Goal: Task Accomplishment & Management: Manage account settings

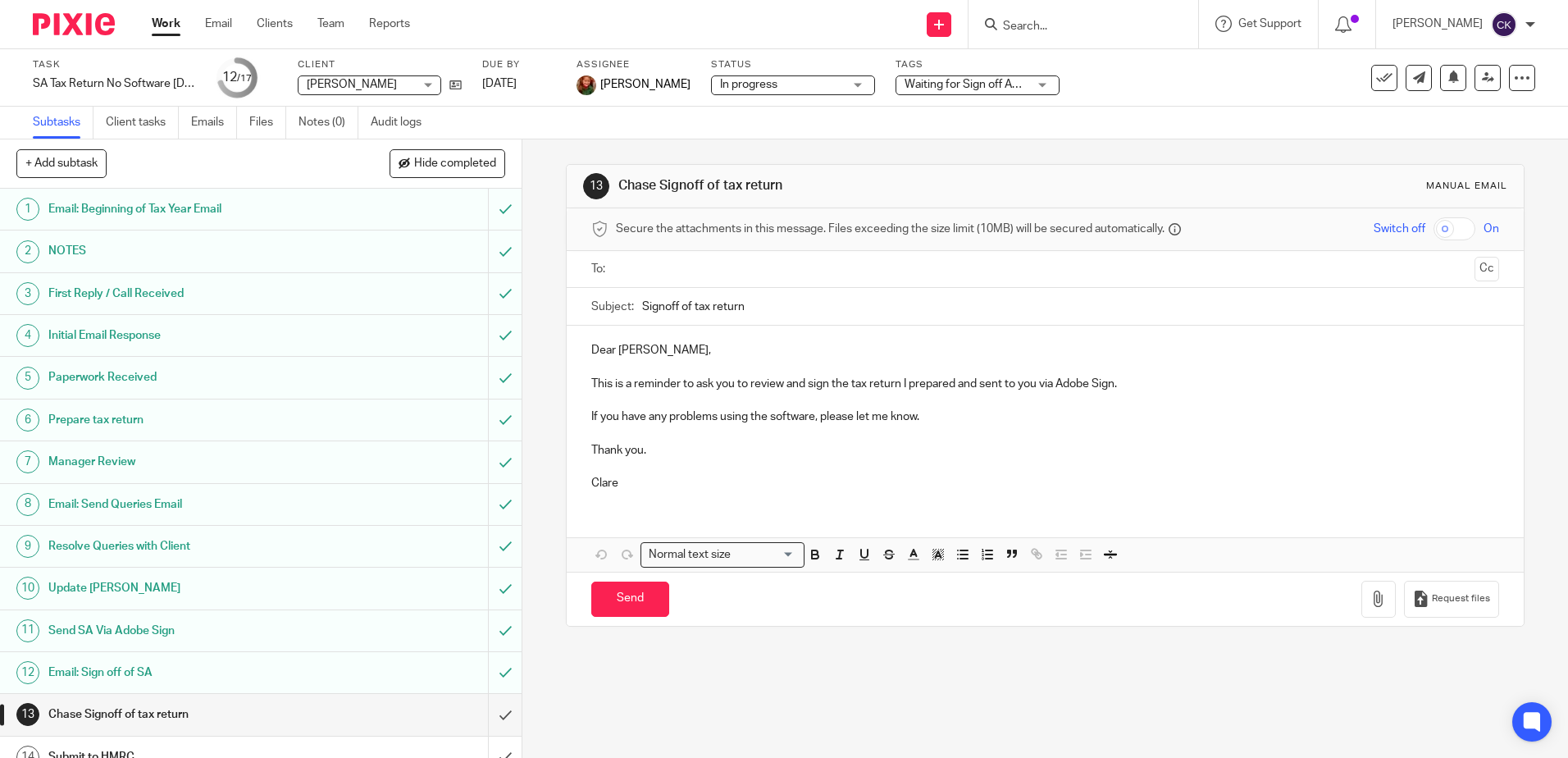
click at [165, 19] on link "Work" at bounding box center [166, 24] width 29 height 17
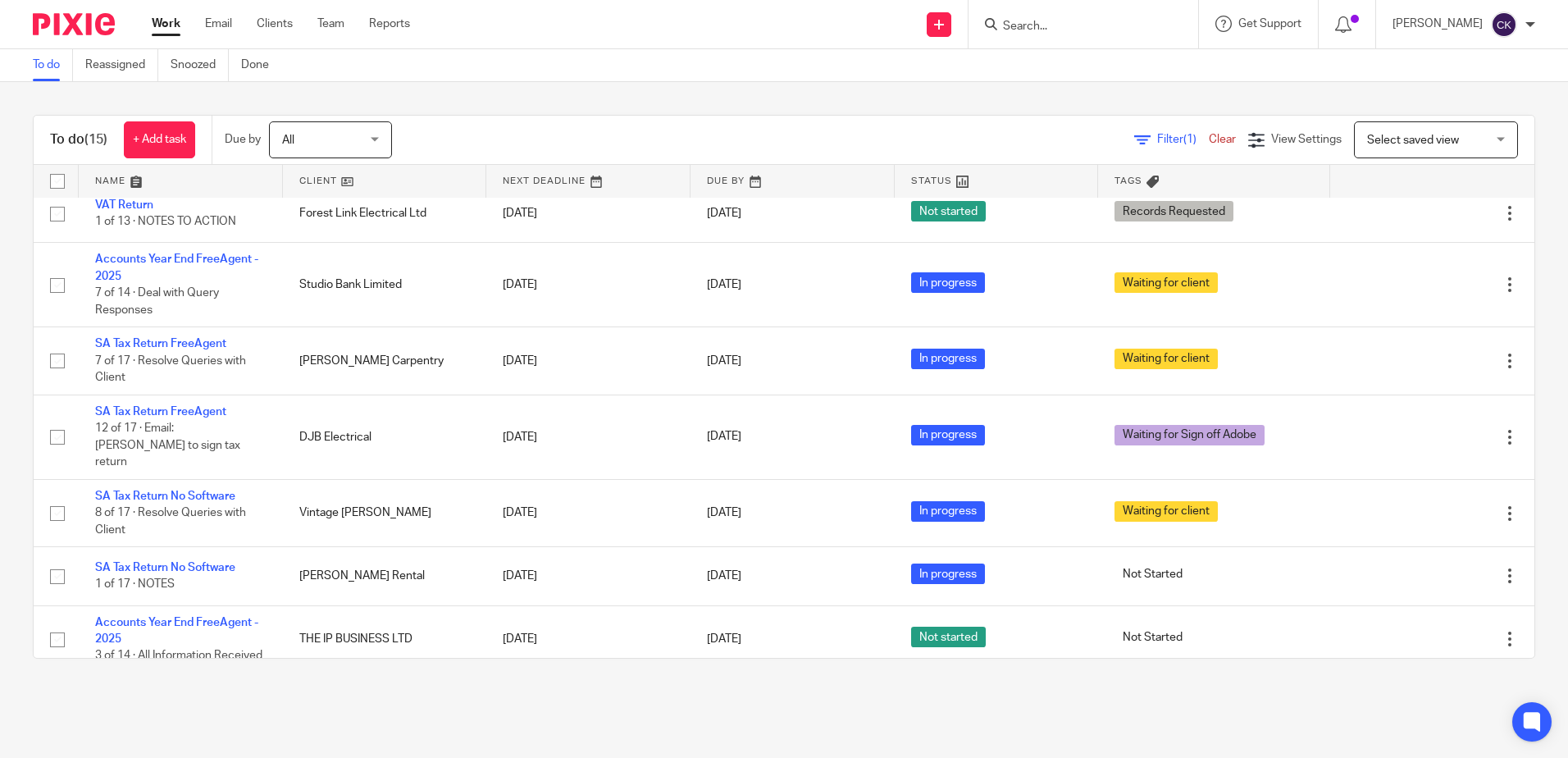
scroll to position [533, 0]
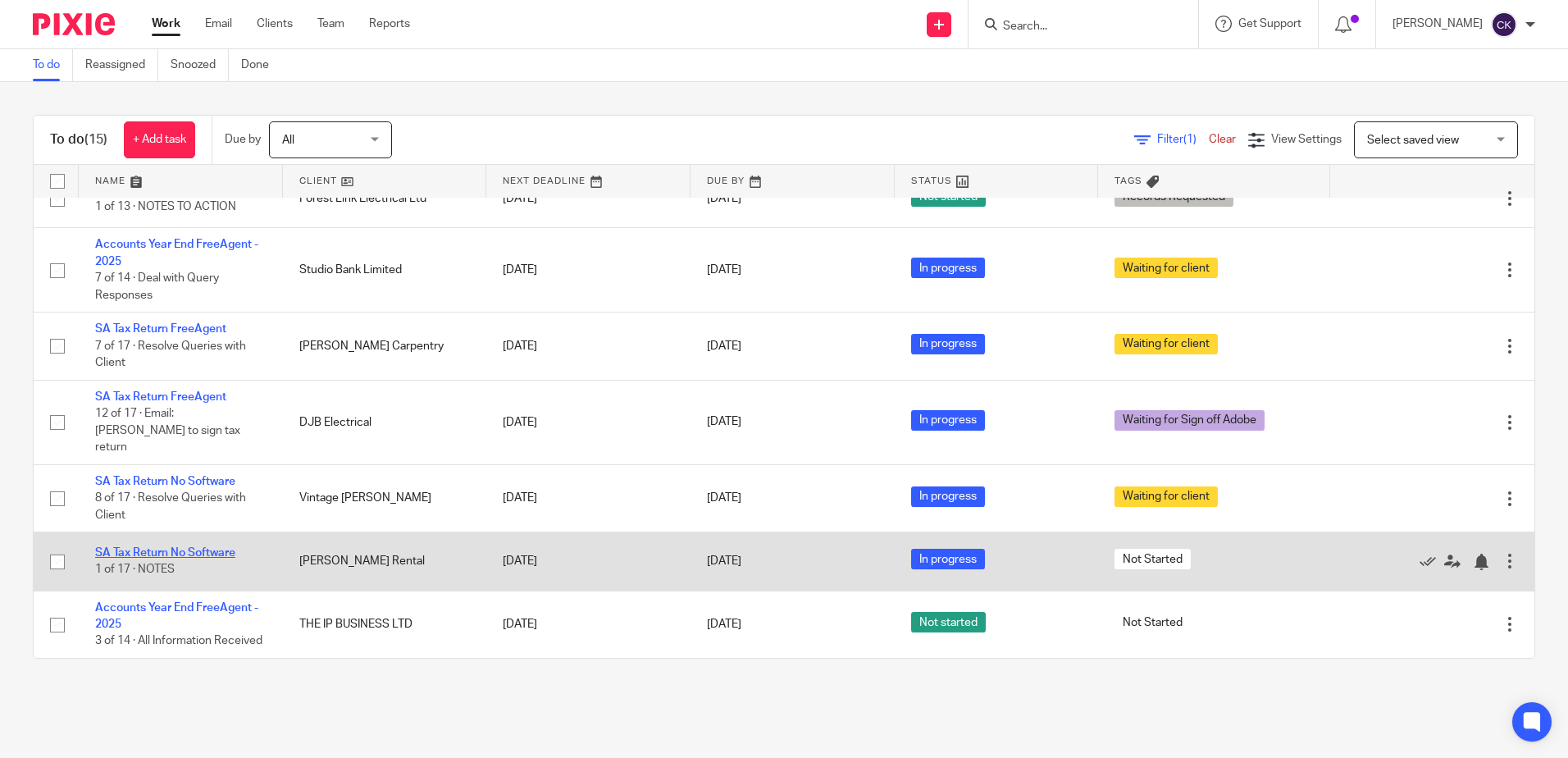
click at [152, 548] on link "SA Tax Return No Software" at bounding box center [165, 554] width 140 height 12
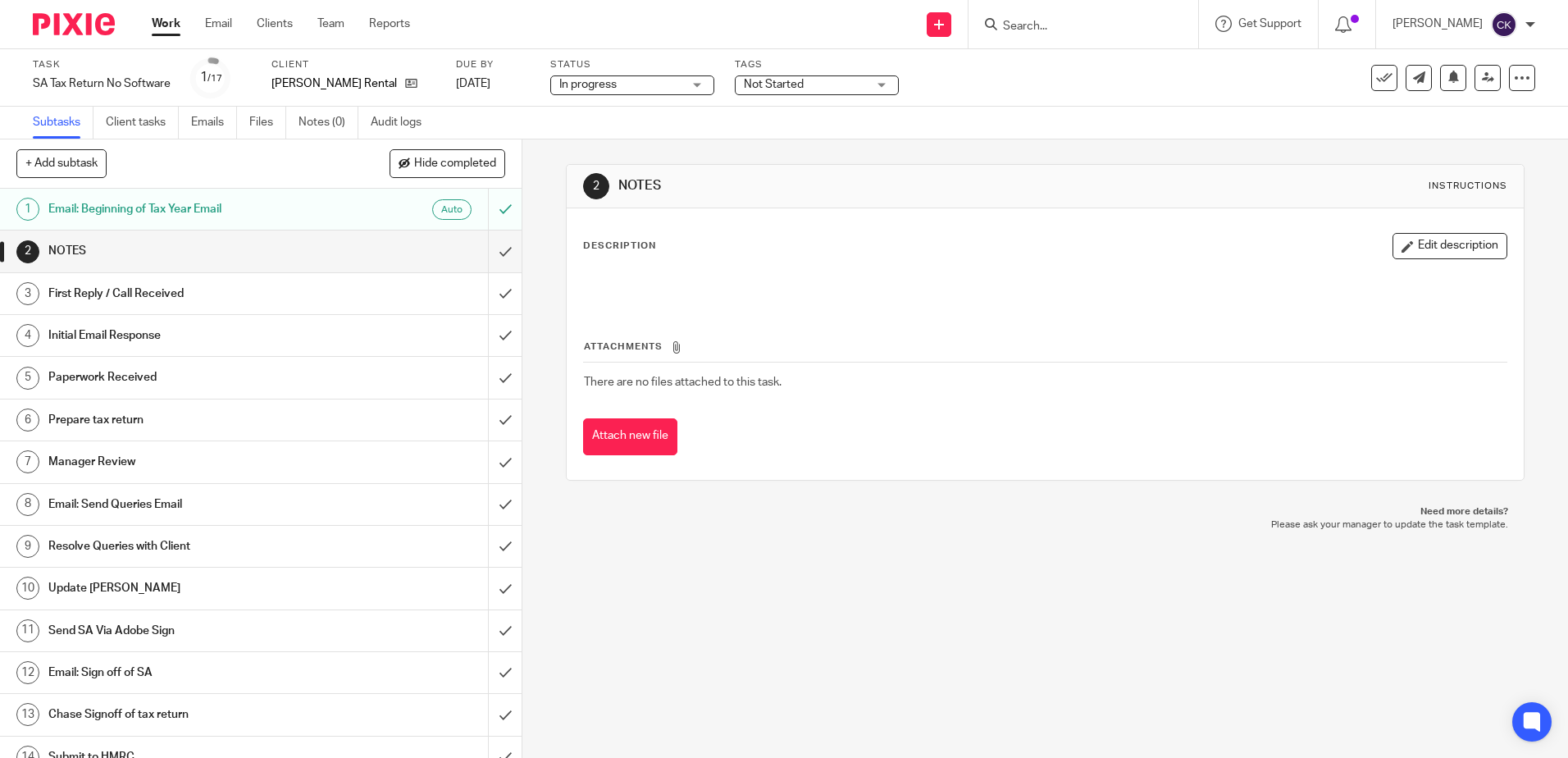
click at [890, 88] on div "Not Started" at bounding box center [816, 85] width 164 height 19
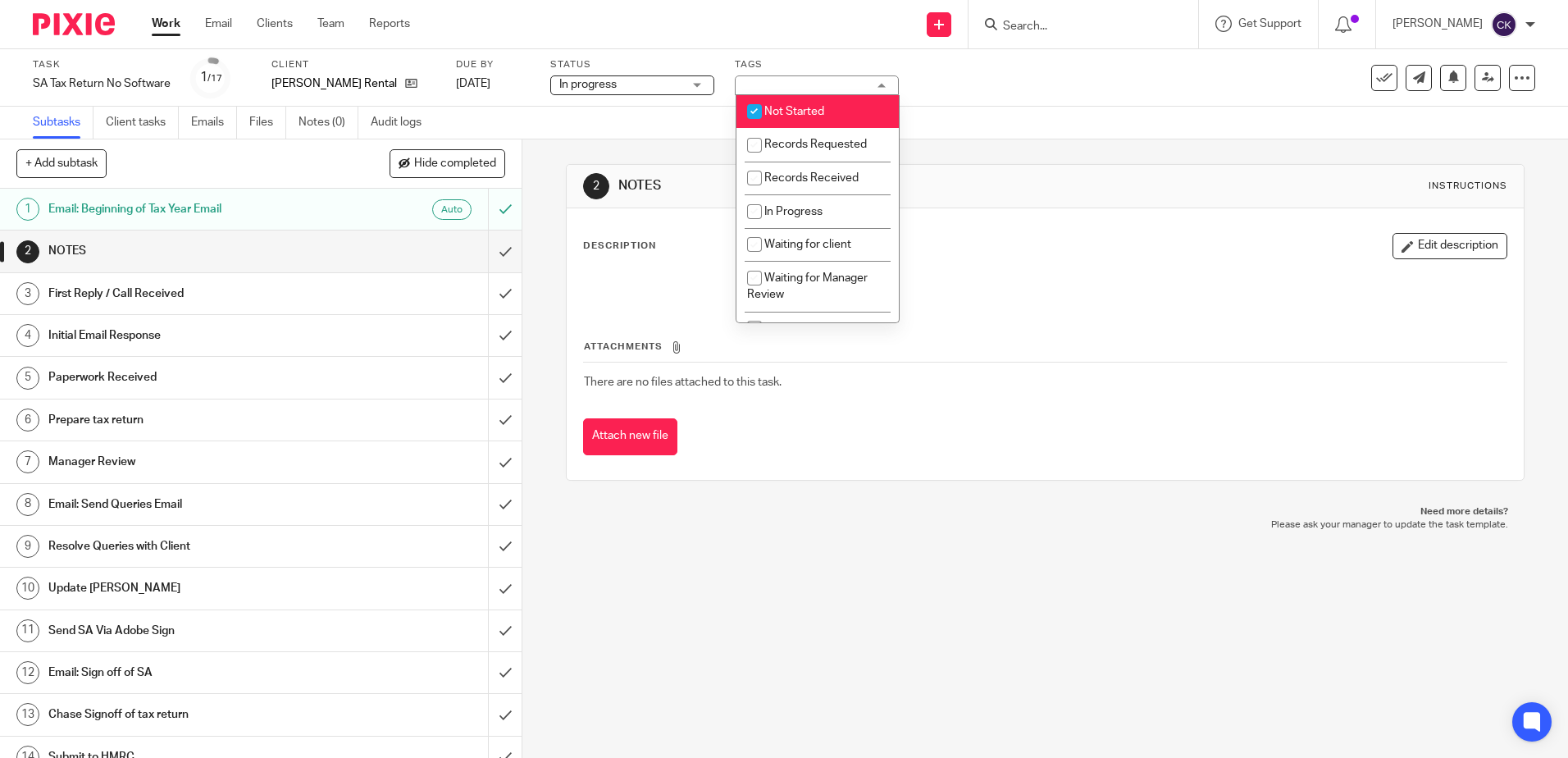
click at [755, 109] on input "checkbox" at bounding box center [754, 111] width 31 height 31
checkbox input "false"
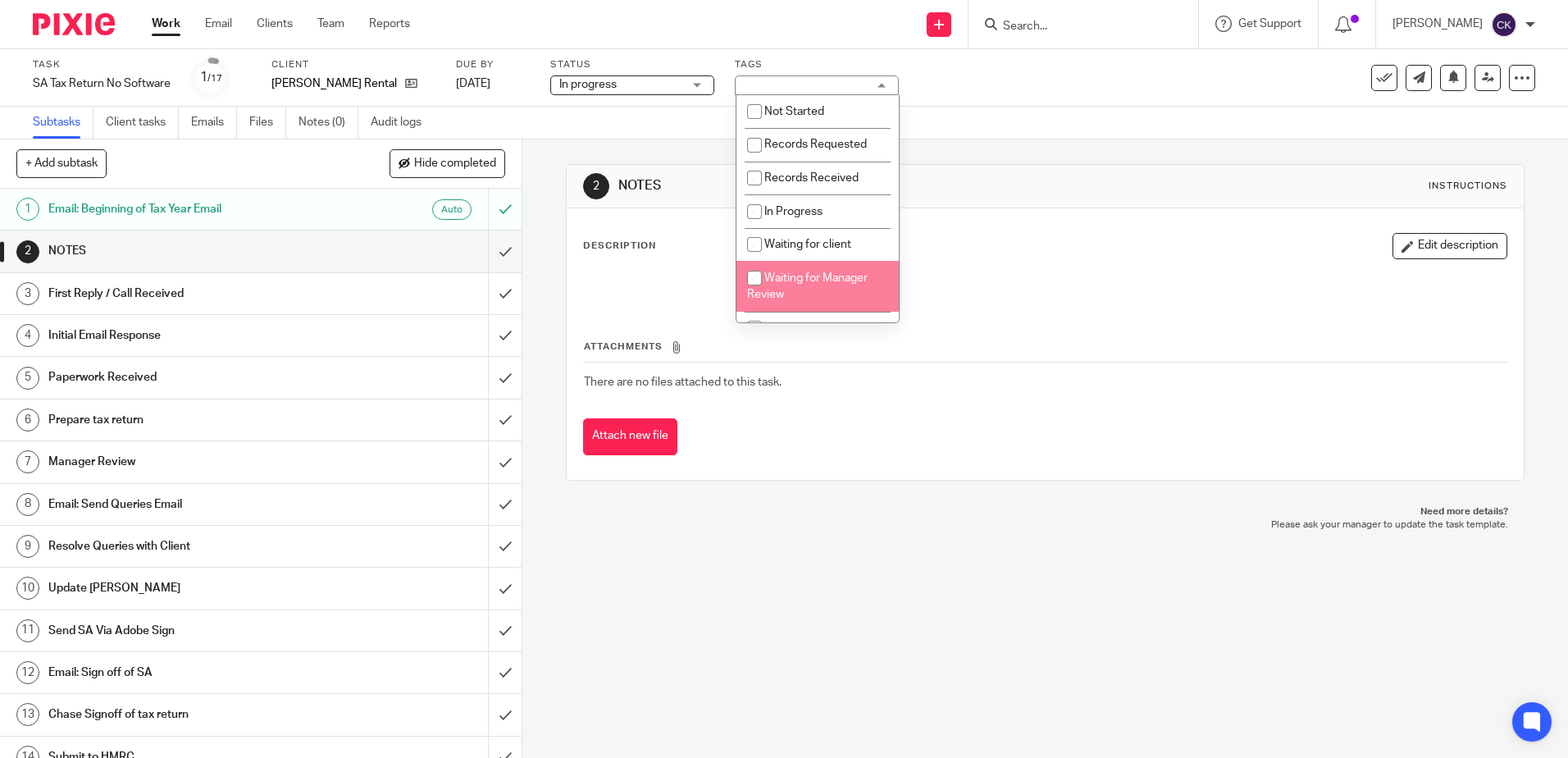
click at [752, 276] on input "checkbox" at bounding box center [754, 278] width 31 height 31
checkbox input "true"
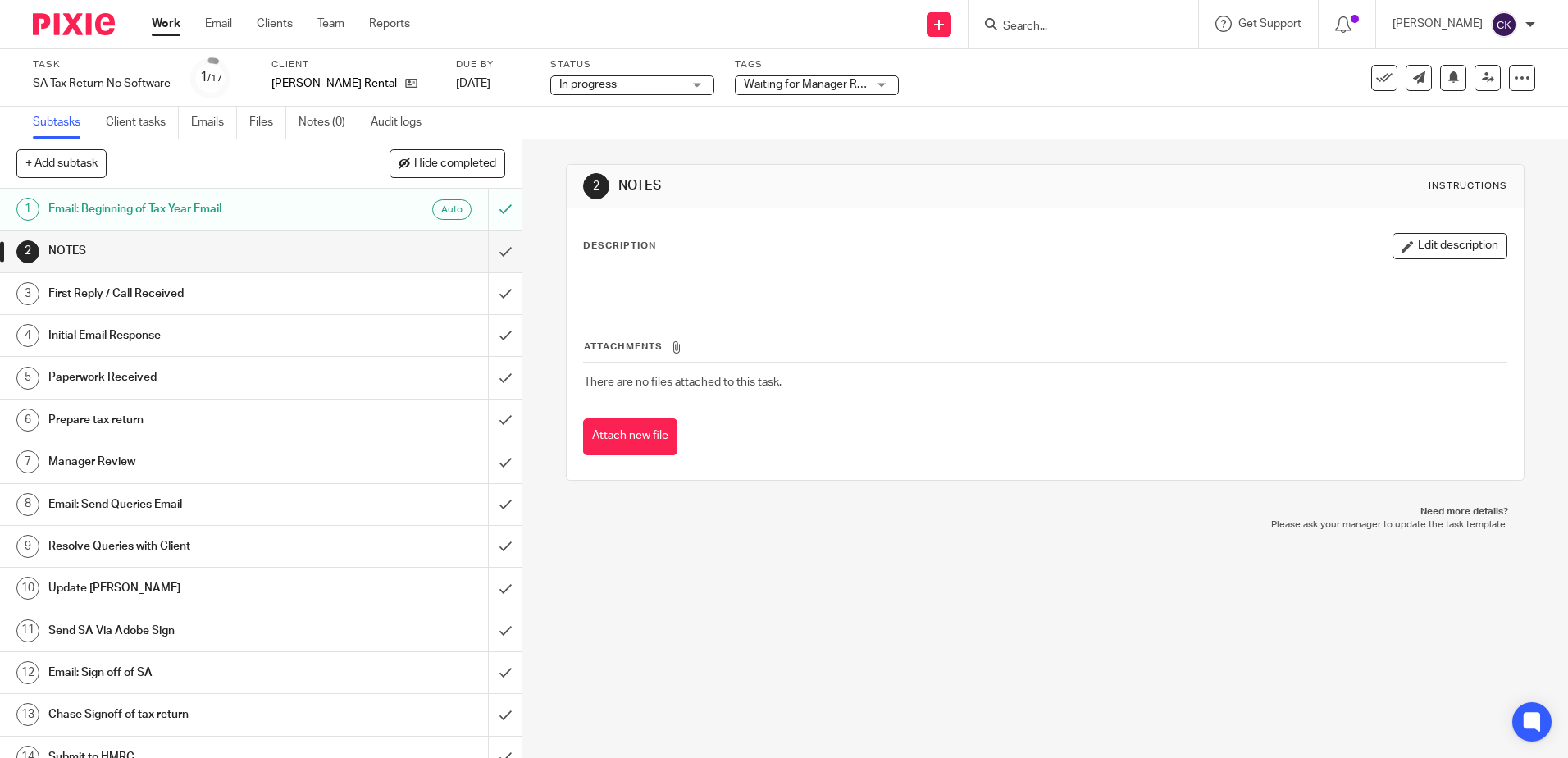
click at [963, 86] on div "Task SA Tax Return No Software Save SA Tax Return No Software 1 /17 Client Pott…" at bounding box center [659, 77] width 1253 height 40
click at [1416, 240] on button "Edit description" at bounding box center [1450, 246] width 115 height 26
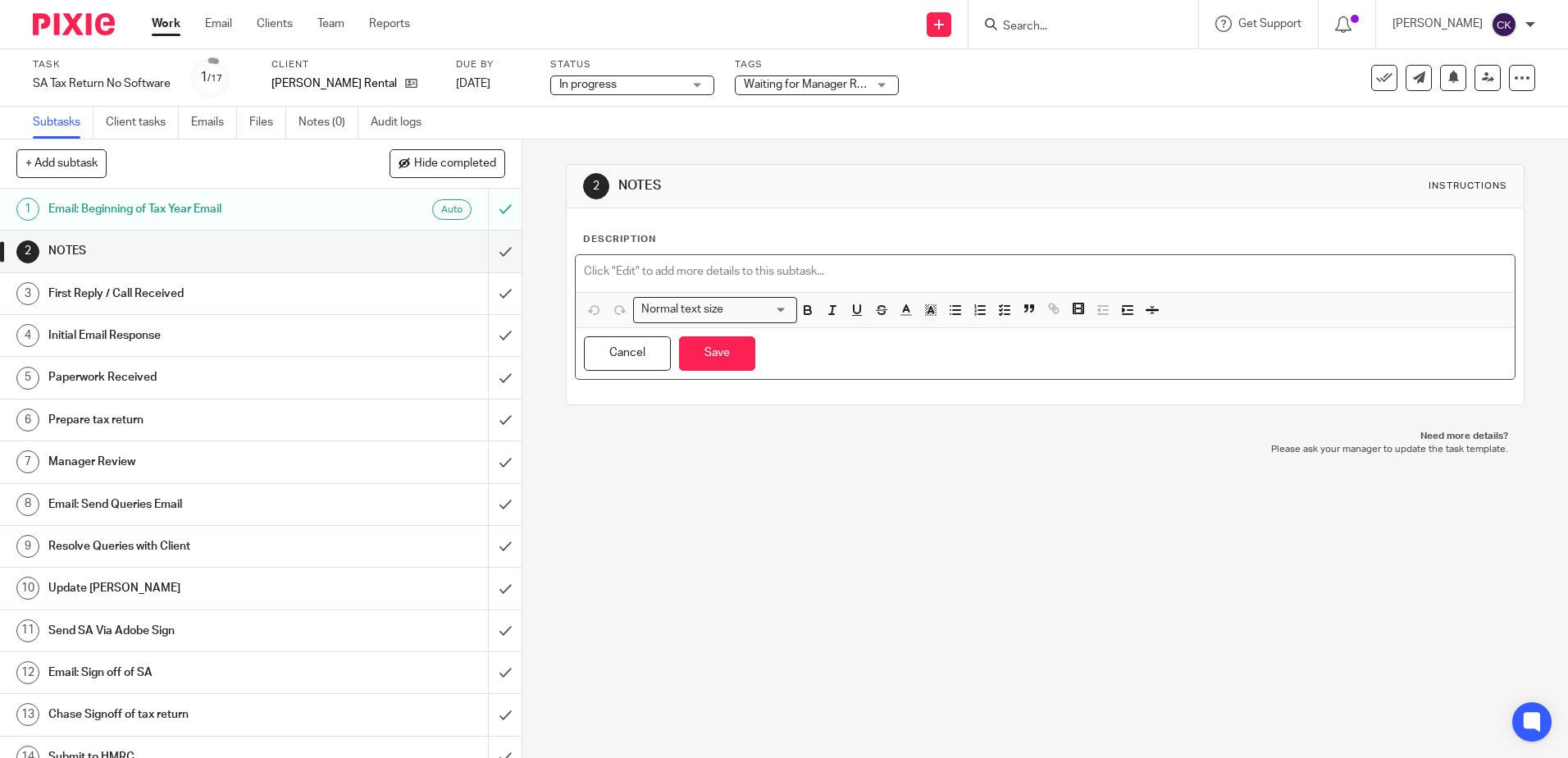
click at [637, 268] on p at bounding box center [1045, 272] width 922 height 17
click at [711, 358] on button "Save" at bounding box center [717, 354] width 77 height 35
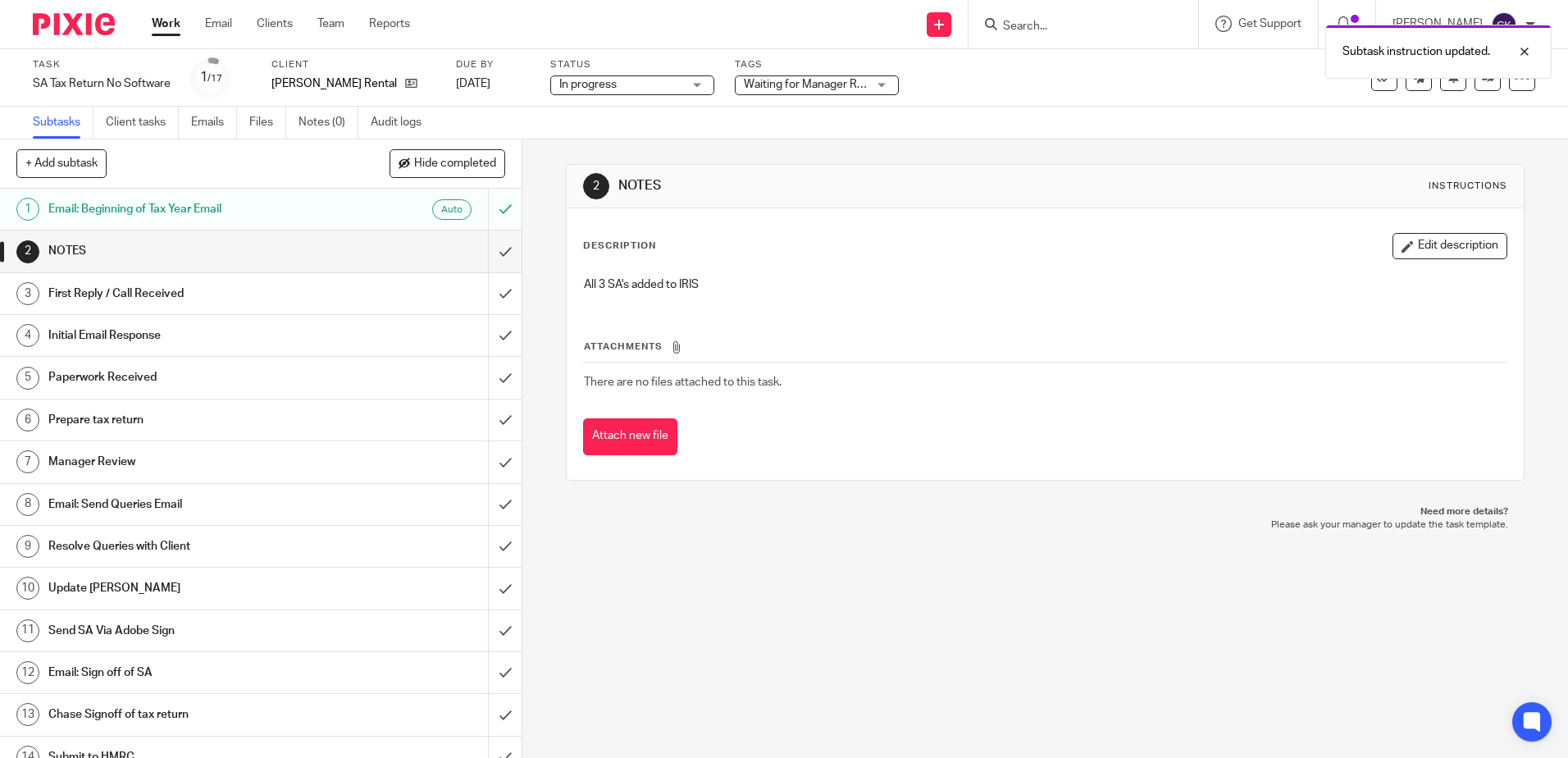
click at [1134, 109] on div "Subtasks Client tasks Emails Files Notes (0) Audit logs" at bounding box center [784, 123] width 1568 height 33
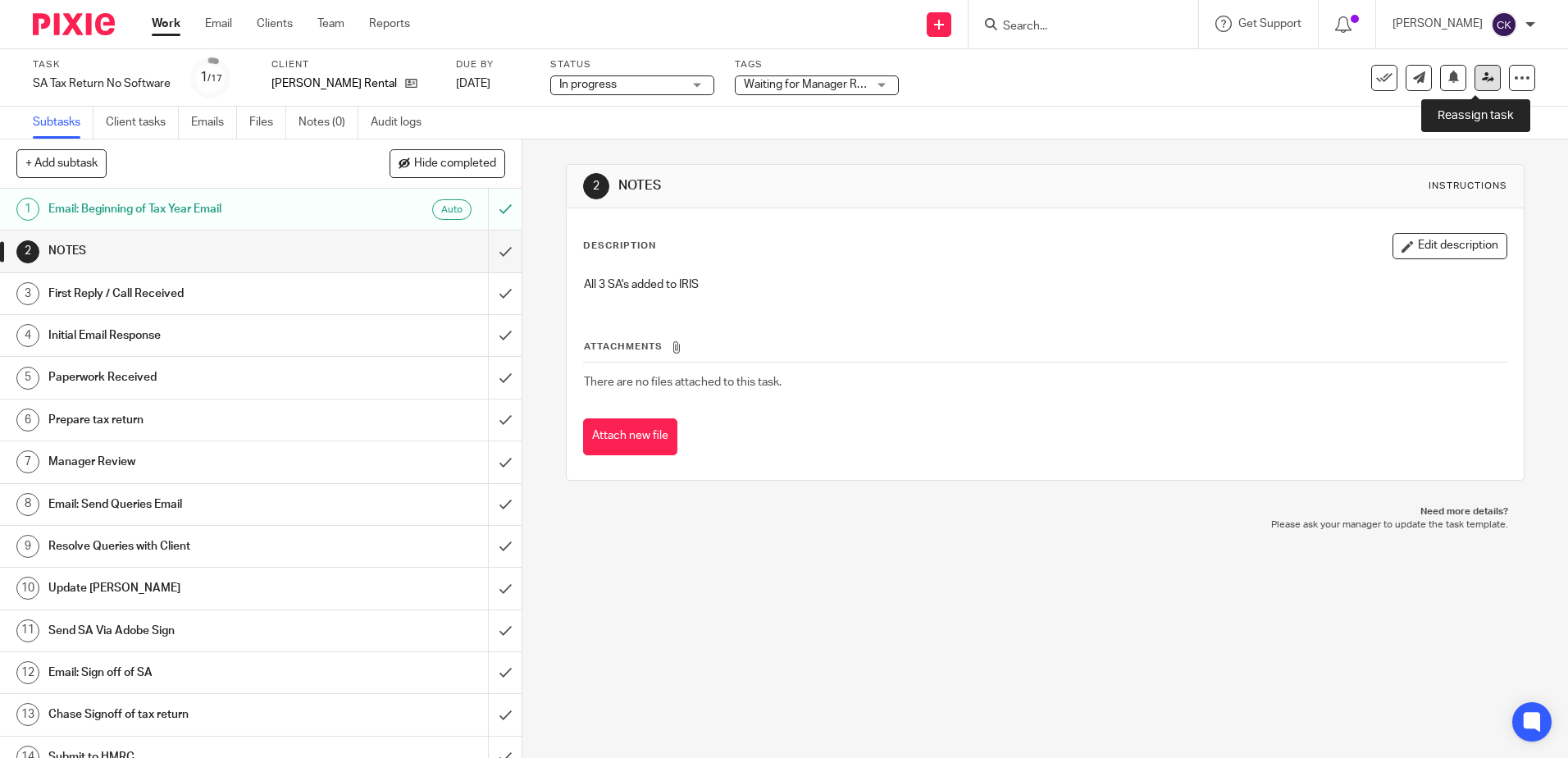
click at [1478, 87] on link at bounding box center [1487, 77] width 26 height 26
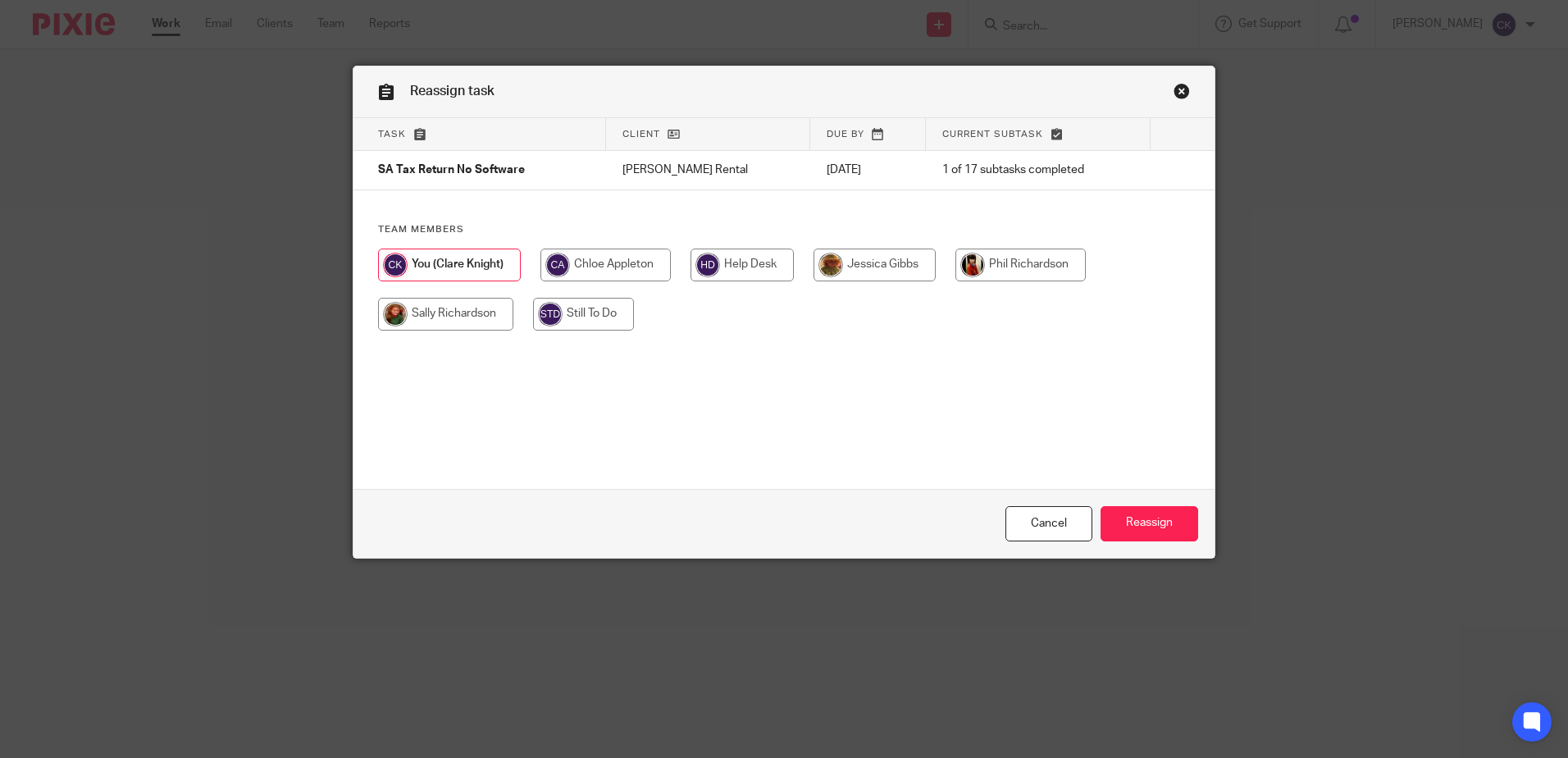
drag, startPoint x: 411, startPoint y: 313, endPoint x: 596, endPoint y: 370, distance: 193.6
click at [412, 313] on input "radio" at bounding box center [446, 314] width 135 height 33
radio input "true"
click at [1142, 528] on input "Reassign" at bounding box center [1149, 524] width 98 height 35
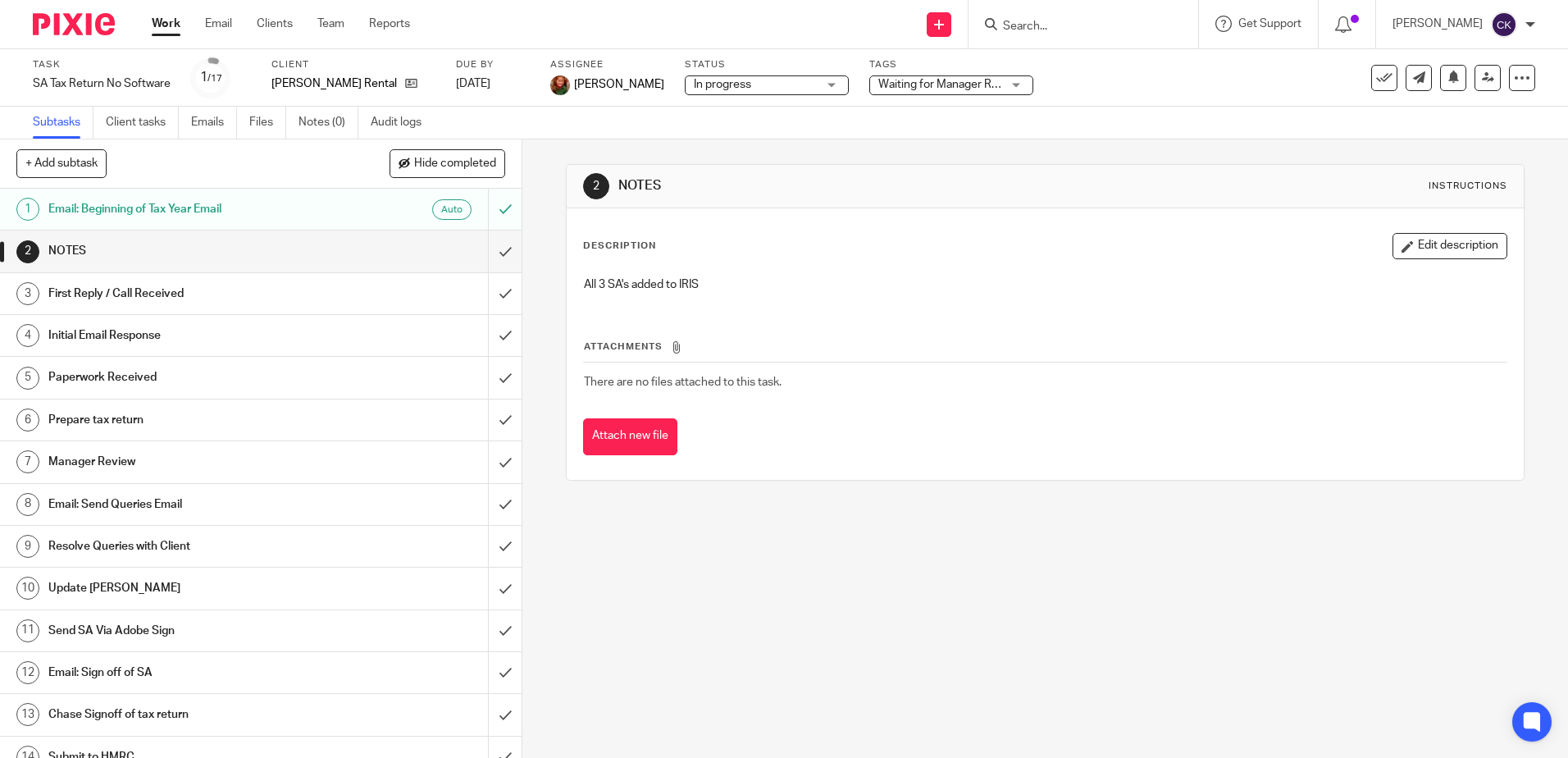
click at [1051, 26] on input "Search" at bounding box center [1075, 27] width 148 height 15
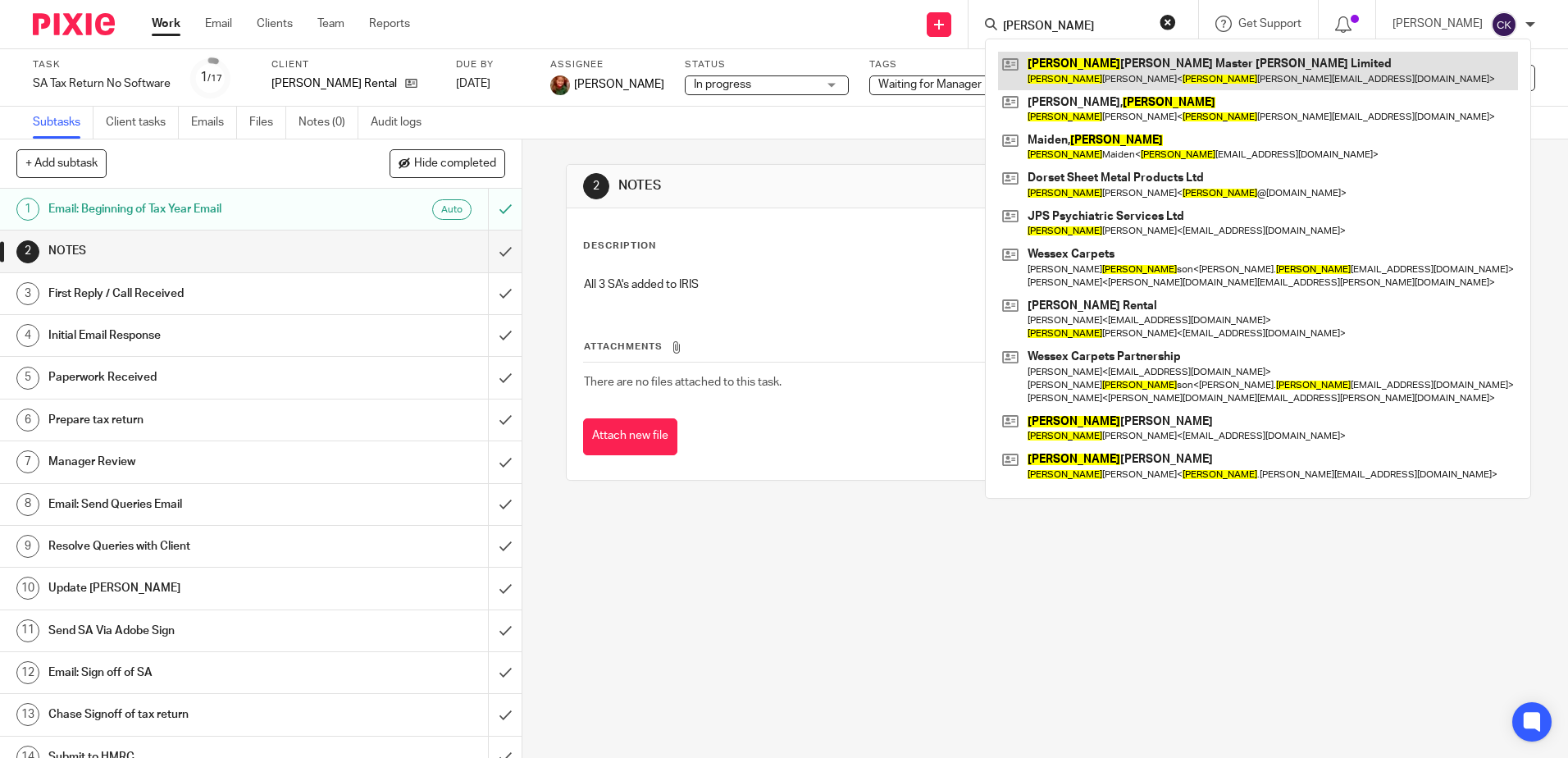
type input "john"
click at [1089, 71] on link at bounding box center [1258, 70] width 520 height 38
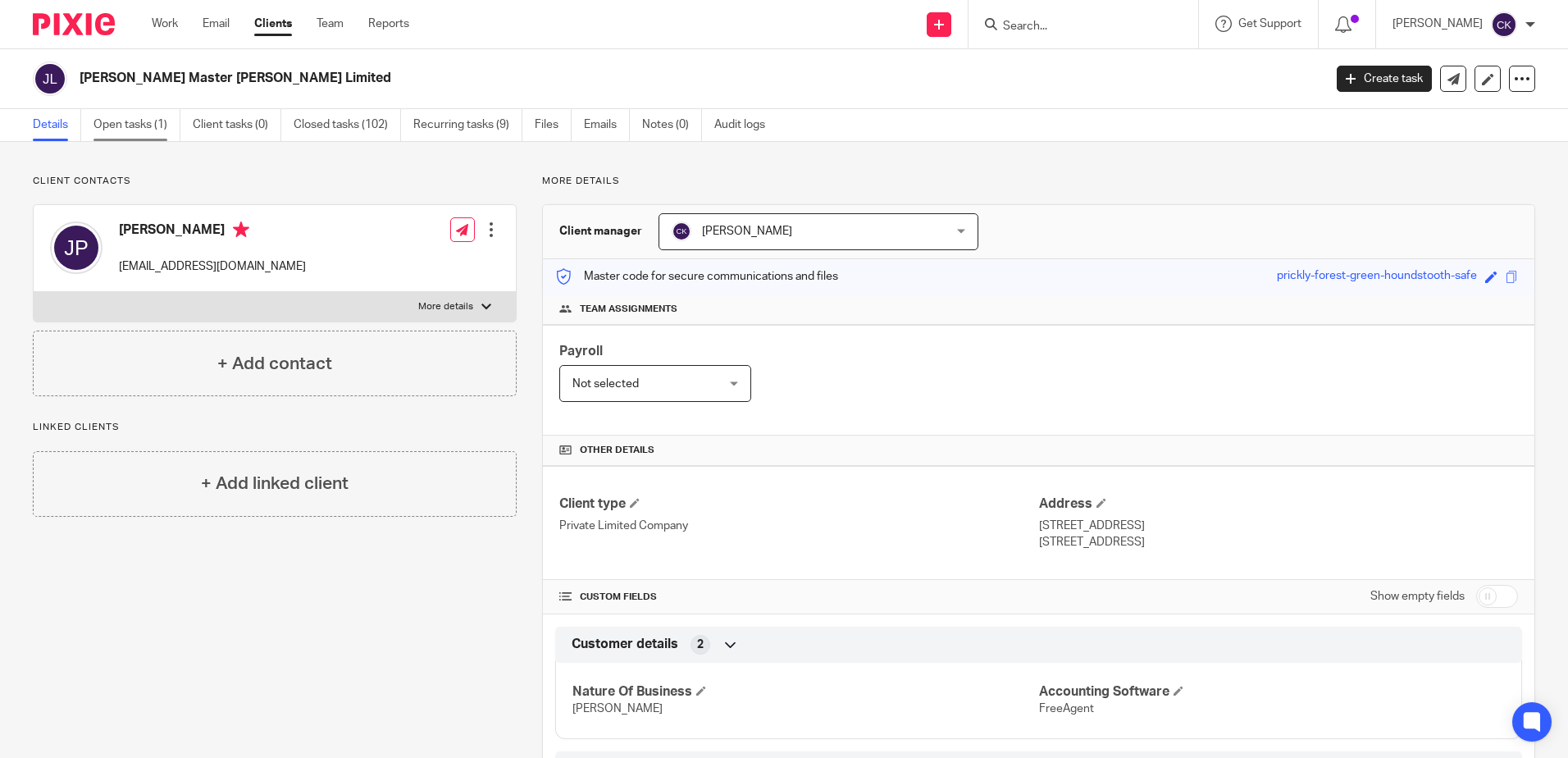
click at [111, 120] on link "Open tasks (1)" at bounding box center [136, 125] width 87 height 32
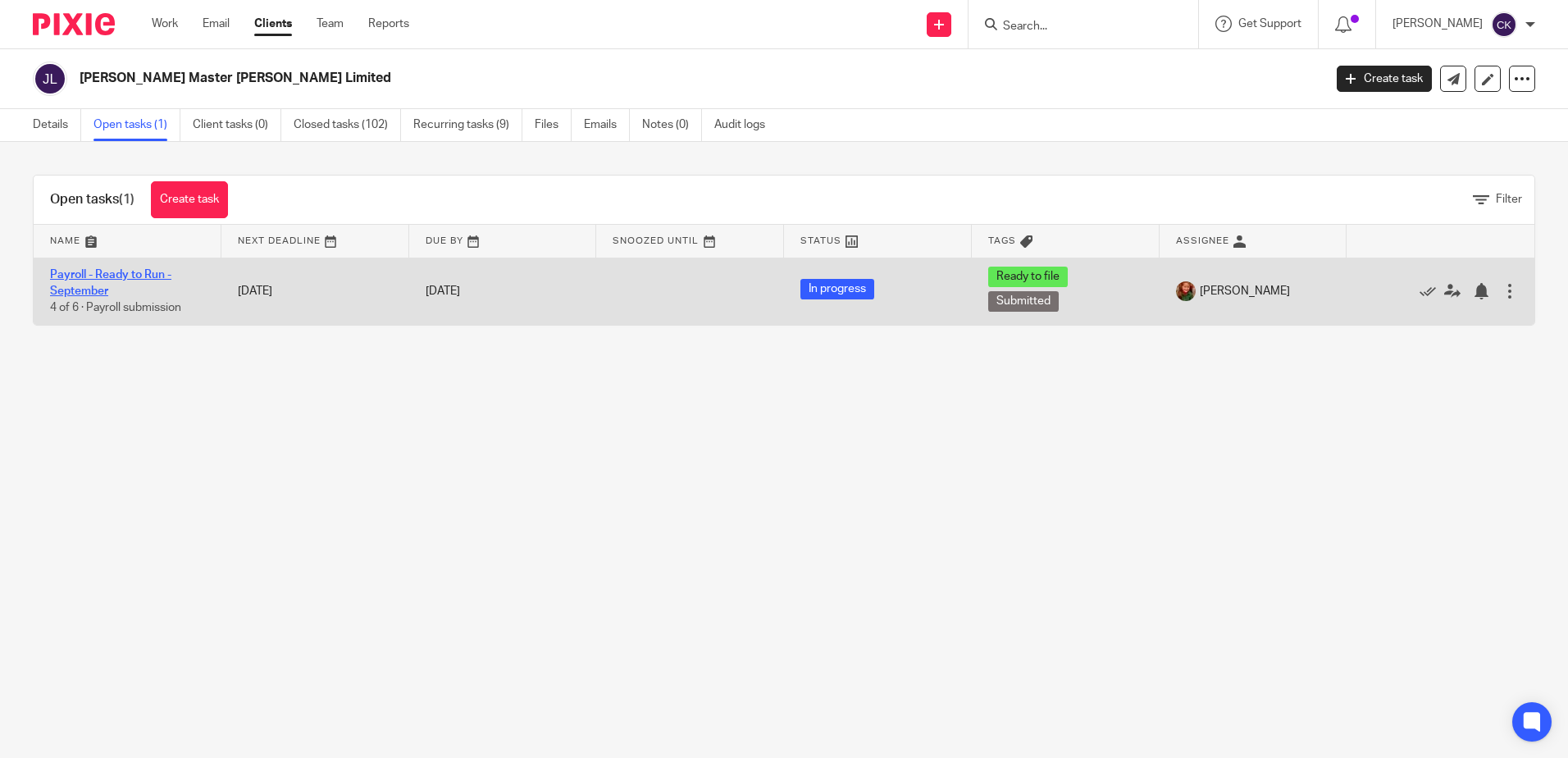
click at [129, 275] on link "Payroll - Ready to Run - September" at bounding box center [111, 283] width 121 height 28
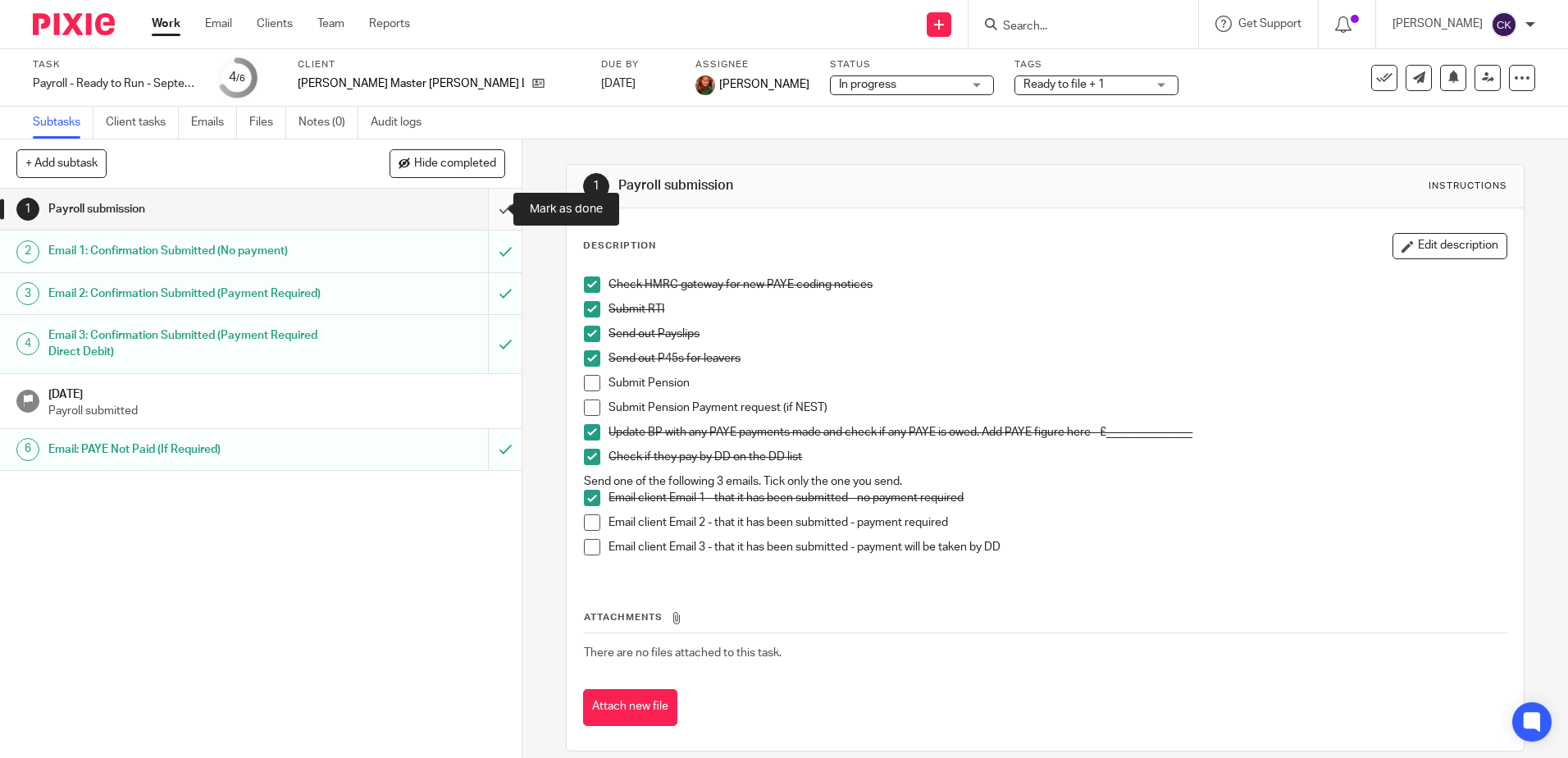
click at [487, 210] on input "submit" at bounding box center [261, 209] width 521 height 41
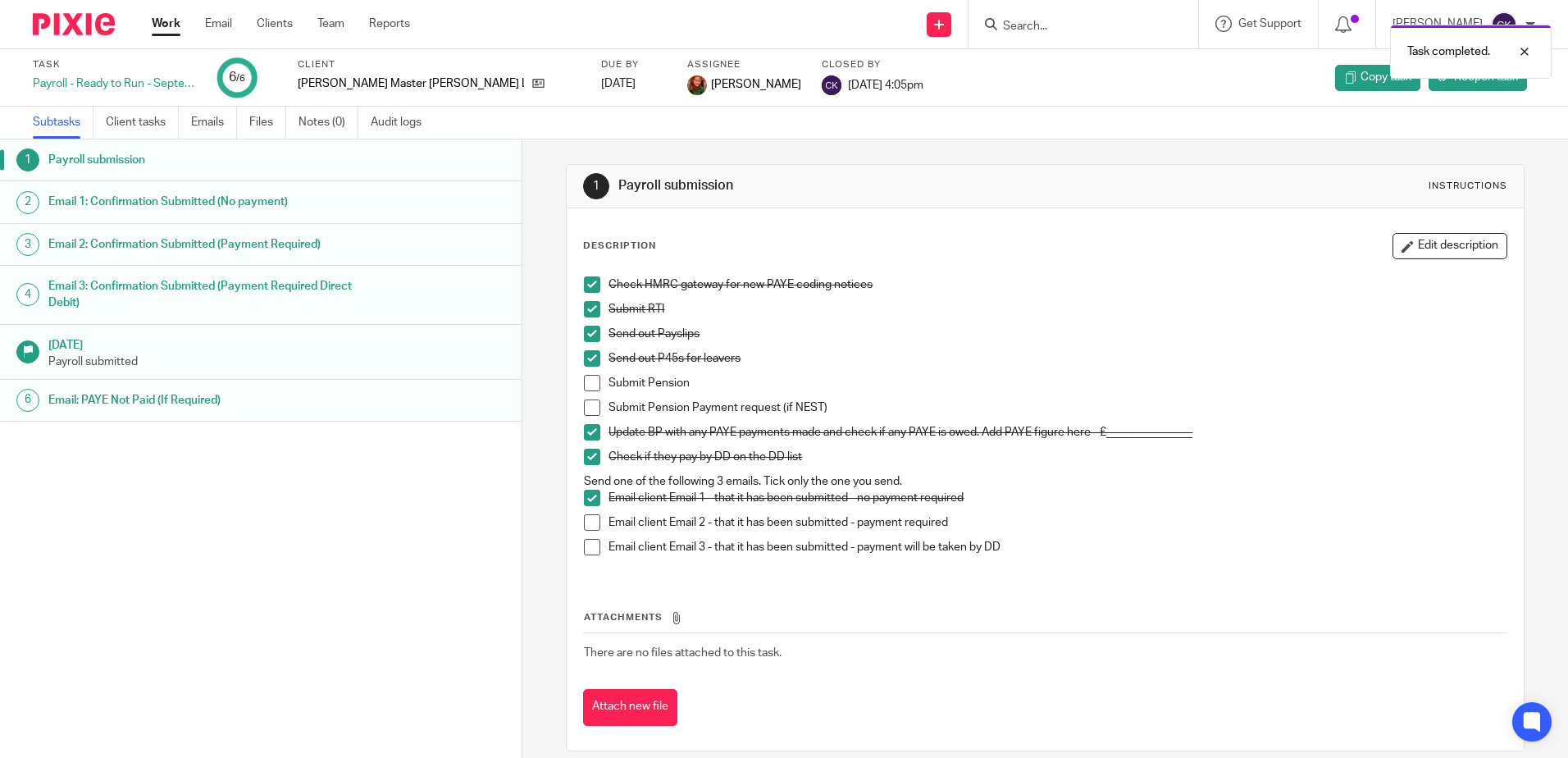
click at [161, 27] on link "Work" at bounding box center [166, 24] width 29 height 17
